Goal: Task Accomplishment & Management: Use online tool/utility

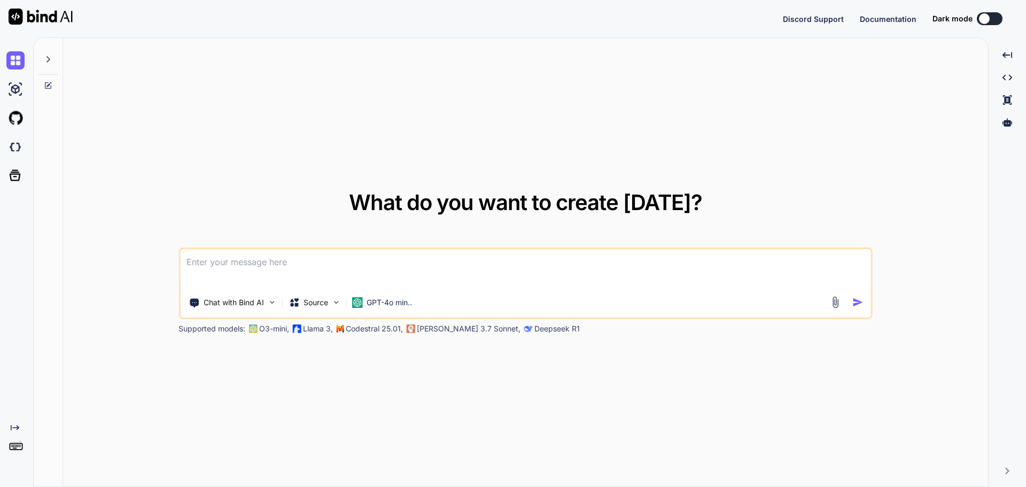
type textarea "x"
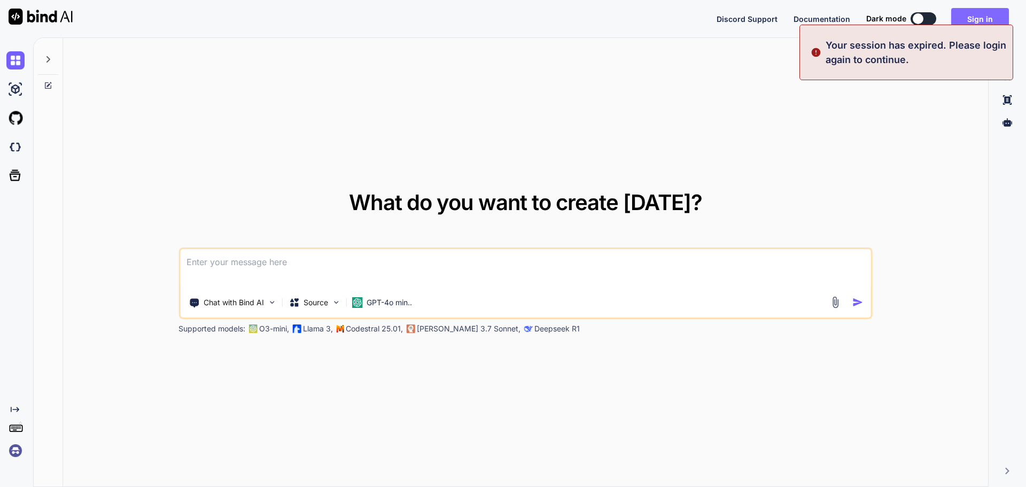
click at [981, 11] on button "Sign in" at bounding box center [981, 18] width 58 height 21
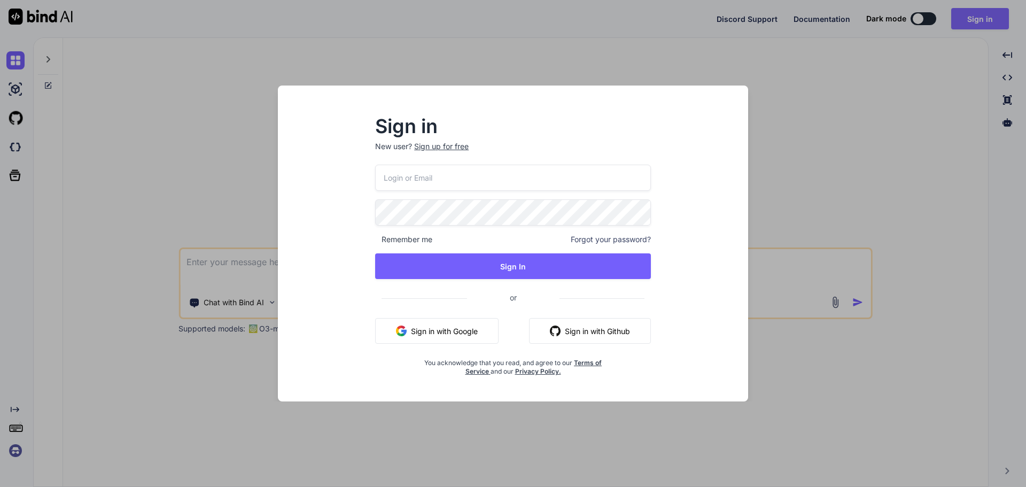
type input "[EMAIL_ADDRESS][DOMAIN_NAME]"
click at [375, 253] on button "Sign In" at bounding box center [513, 266] width 276 height 26
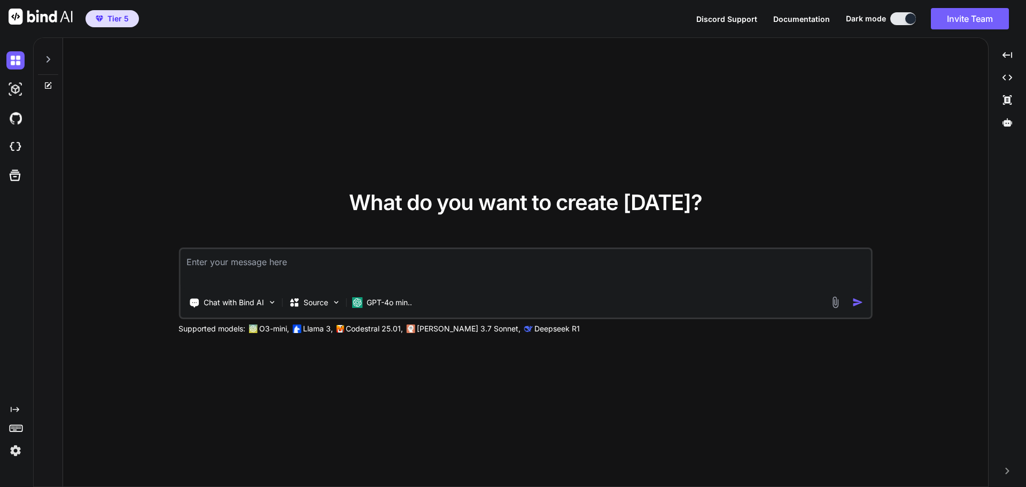
click at [48, 58] on icon at bounding box center [49, 59] width 4 height 6
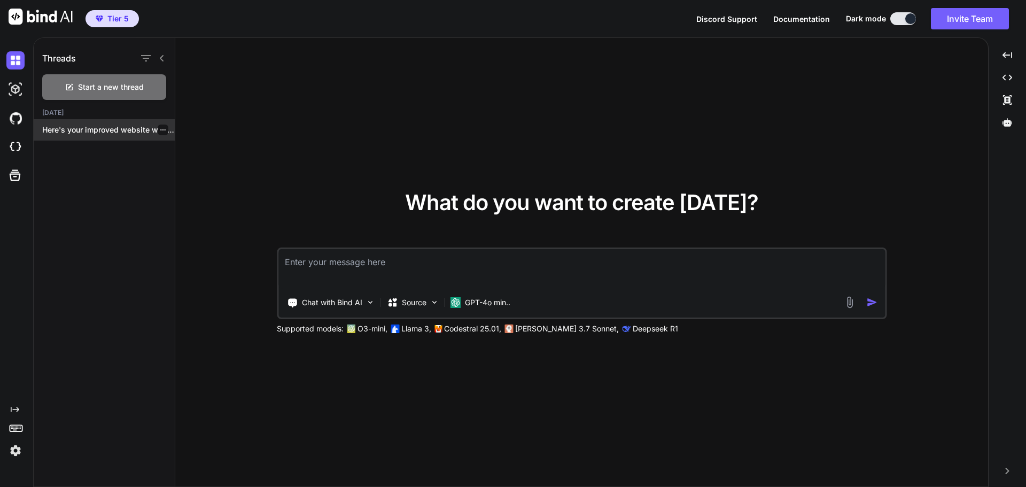
click at [91, 132] on p "Here's your improved website with modern design..." at bounding box center [108, 130] width 133 height 11
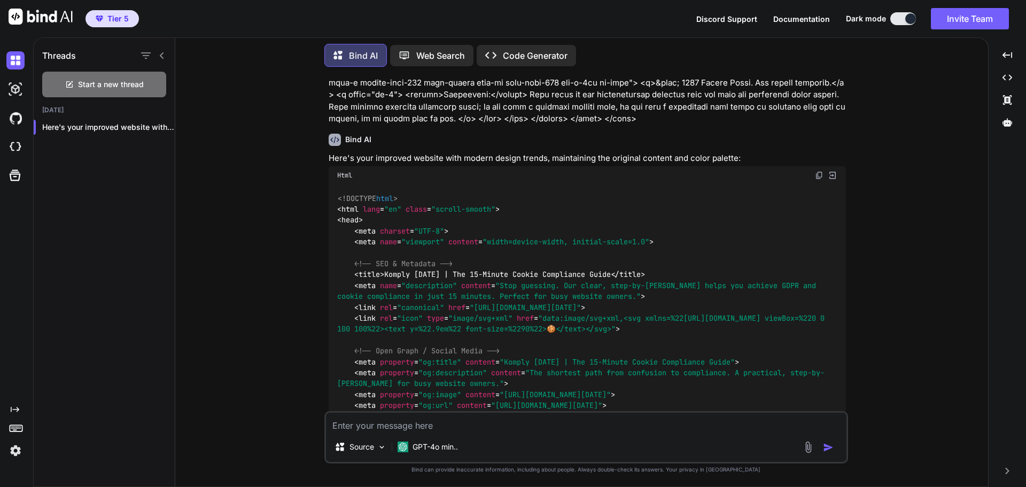
scroll to position [1550, 0]
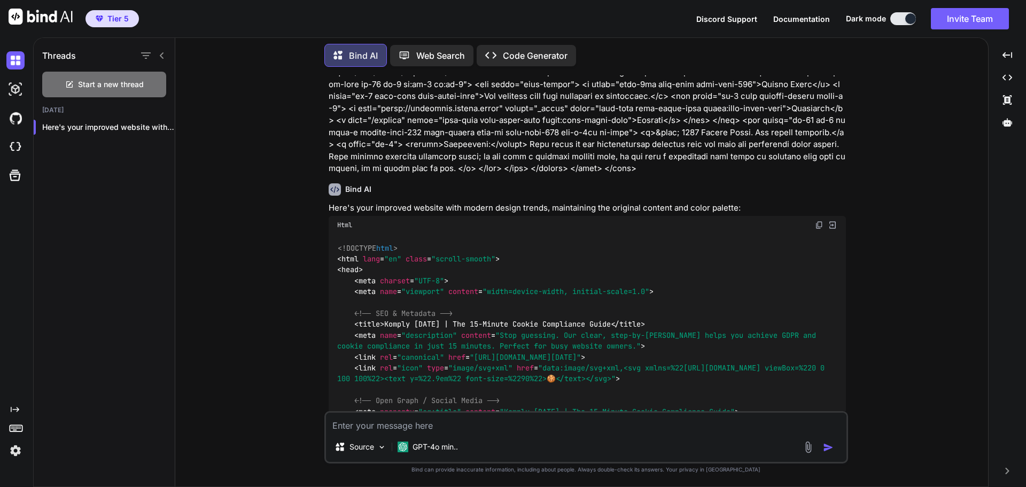
click at [832, 220] on img at bounding box center [833, 225] width 10 height 10
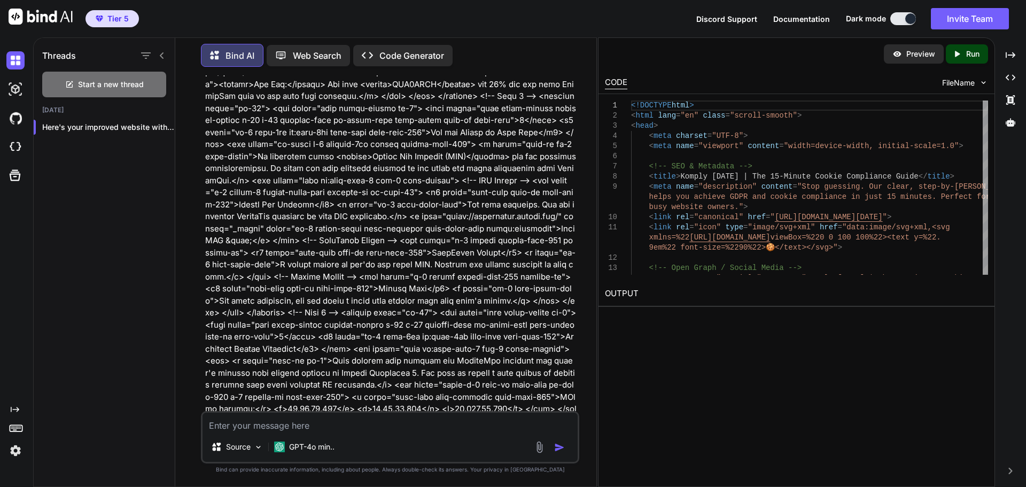
click at [956, 53] on icon at bounding box center [957, 54] width 5 height 6
click at [910, 55] on p "Preview" at bounding box center [921, 54] width 29 height 11
